Goal: Information Seeking & Learning: Check status

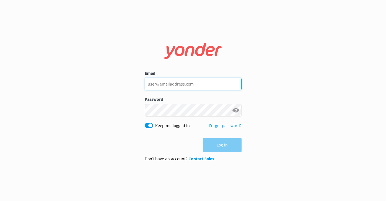
type input "[EMAIL_ADDRESS][DOMAIN_NAME]"
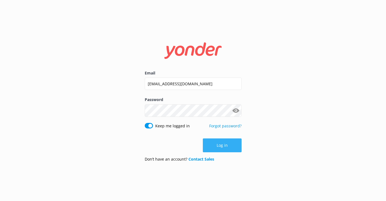
click at [232, 143] on button "Log in" at bounding box center [222, 145] width 39 height 14
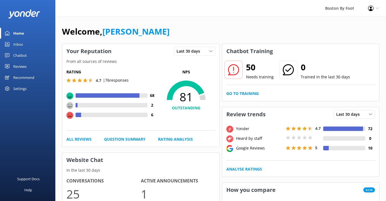
click at [31, 66] on link "Reviews" at bounding box center [27, 66] width 55 height 11
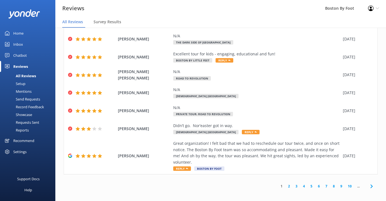
scroll to position [11, 0]
click at [288, 184] on link "2" at bounding box center [288, 186] width 7 height 5
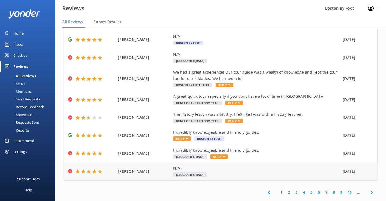
scroll to position [11, 0]
click at [296, 190] on link "3" at bounding box center [296, 192] width 7 height 5
